Goal: Check status: Check status

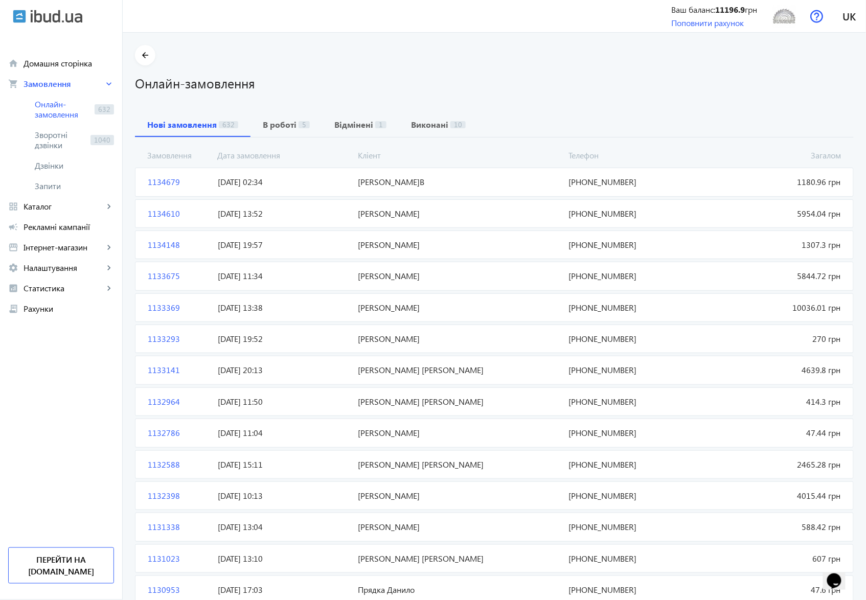
click at [372, 180] on span "[PERSON_NAME]В" at bounding box center [459, 181] width 211 height 11
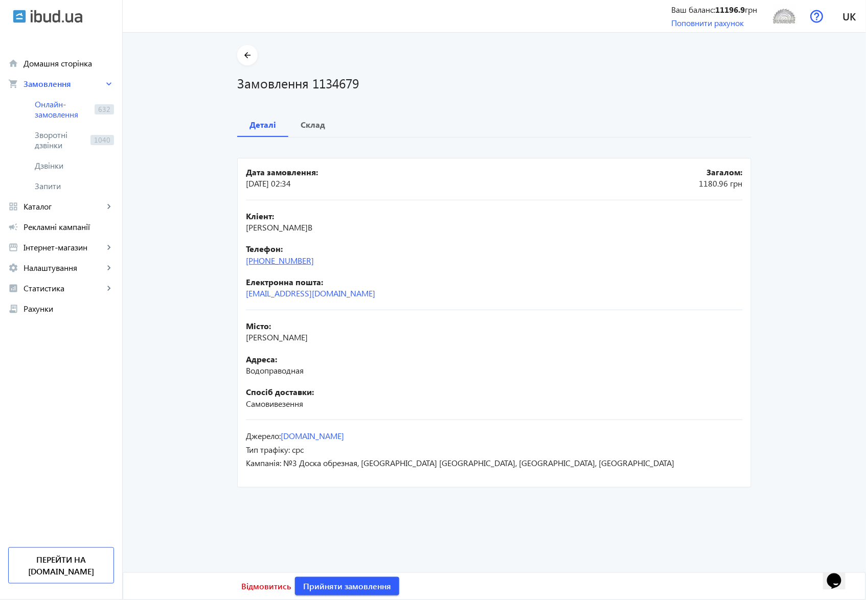
drag, startPoint x: 323, startPoint y: 265, endPoint x: 266, endPoint y: 259, distance: 57.6
click at [266, 259] on div "Телефон: [PHONE_NUMBER]" at bounding box center [494, 254] width 497 height 23
copy link "98)[PHONE_NUMBER]"
drag, startPoint x: 310, startPoint y: 79, endPoint x: 357, endPoint y: 86, distance: 47.6
click at [357, 86] on h1 "Замовлення 1134679" at bounding box center [494, 83] width 514 height 18
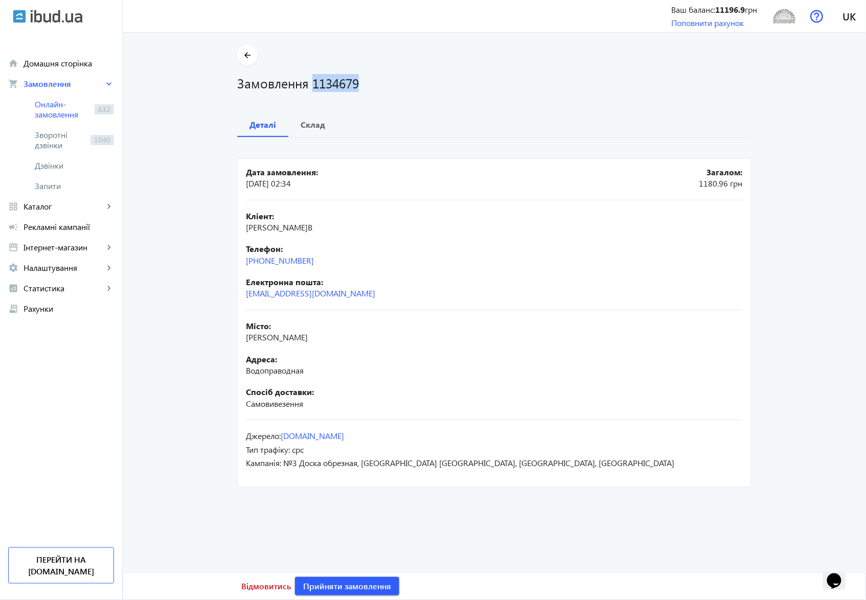
copy h1 "1134679"
click at [313, 123] on b "Склад" at bounding box center [313, 125] width 25 height 8
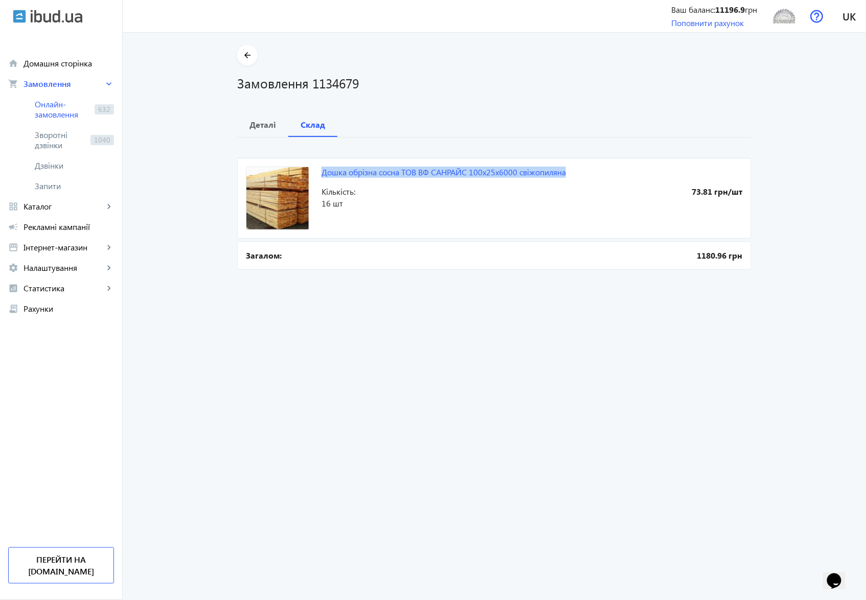
drag, startPoint x: 315, startPoint y: 172, endPoint x: 566, endPoint y: 174, distance: 250.9
click at [566, 174] on mat-card "Дошка обрізна сосна ТОВ ВФ CАНPAЙC 100х25х6000 свіжопиляна 73.81 грн/шт Кількіс…" at bounding box center [494, 198] width 514 height 81
copy link "Дошка обрізна сосна ТОВ ВФ CАНPAЙC 100х25х6000 свіжопиляна"
click at [47, 142] on span "Зворотні дзвінки" at bounding box center [61, 140] width 52 height 20
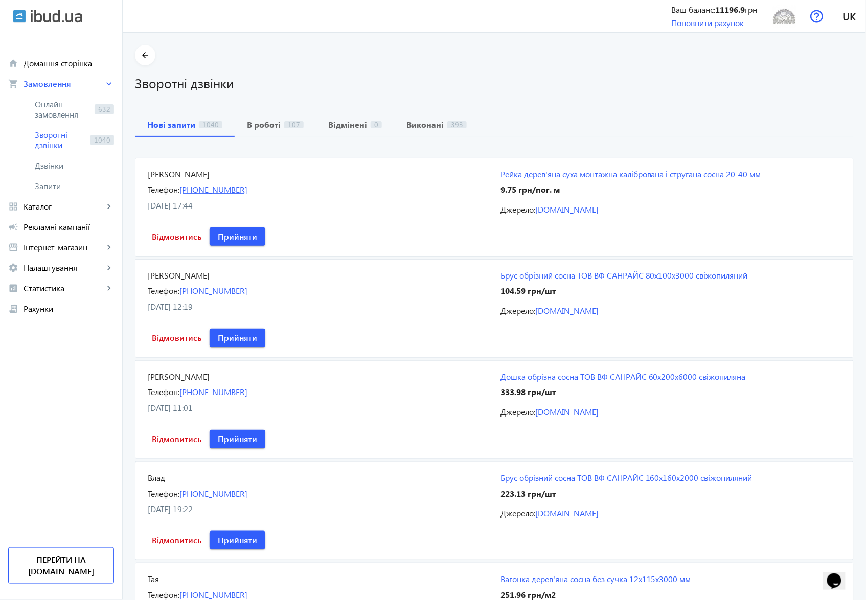
drag, startPoint x: 260, startPoint y: 191, endPoint x: 197, endPoint y: 189, distance: 63.4
click at [197, 189] on div "Телефон: [PHONE_NUMBER]" at bounding box center [318, 189] width 340 height 11
copy link "97) [PHONE_NUMBER]"
